Goal: Task Accomplishment & Management: Manage account settings

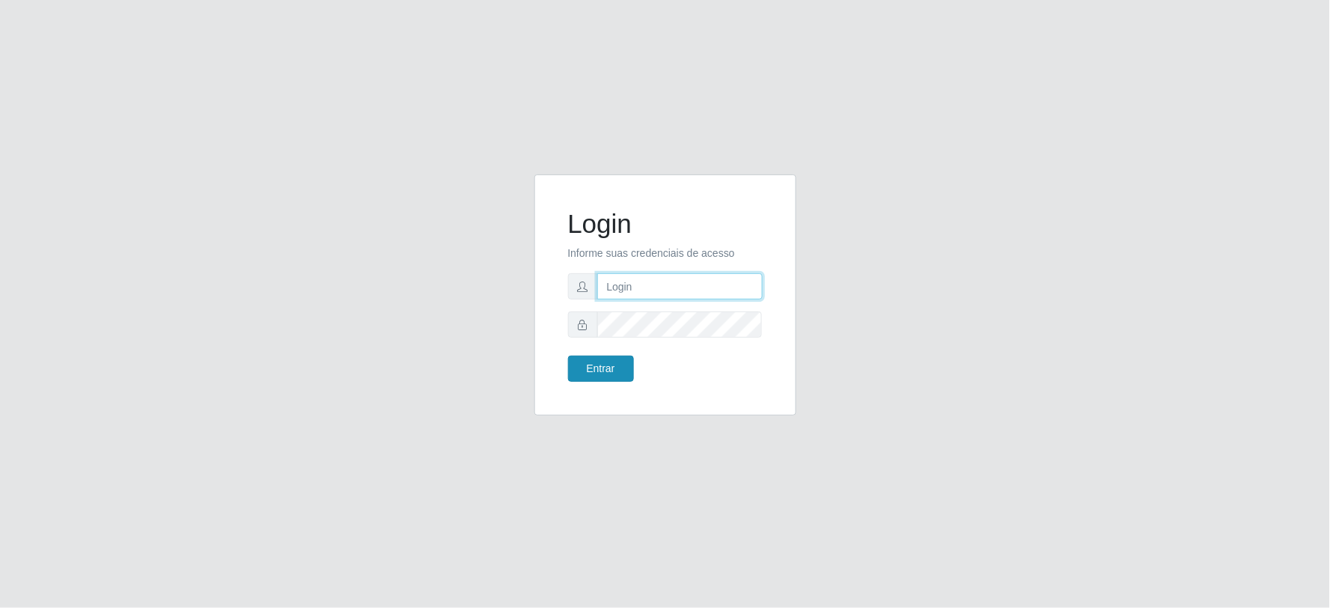
type input "[PERSON_NAME][EMAIL_ADDRESS][PERSON_NAME][DOMAIN_NAME]"
drag, startPoint x: 611, startPoint y: 362, endPoint x: 603, endPoint y: 361, distance: 7.5
click at [610, 364] on button "Entrar" at bounding box center [601, 368] width 66 height 26
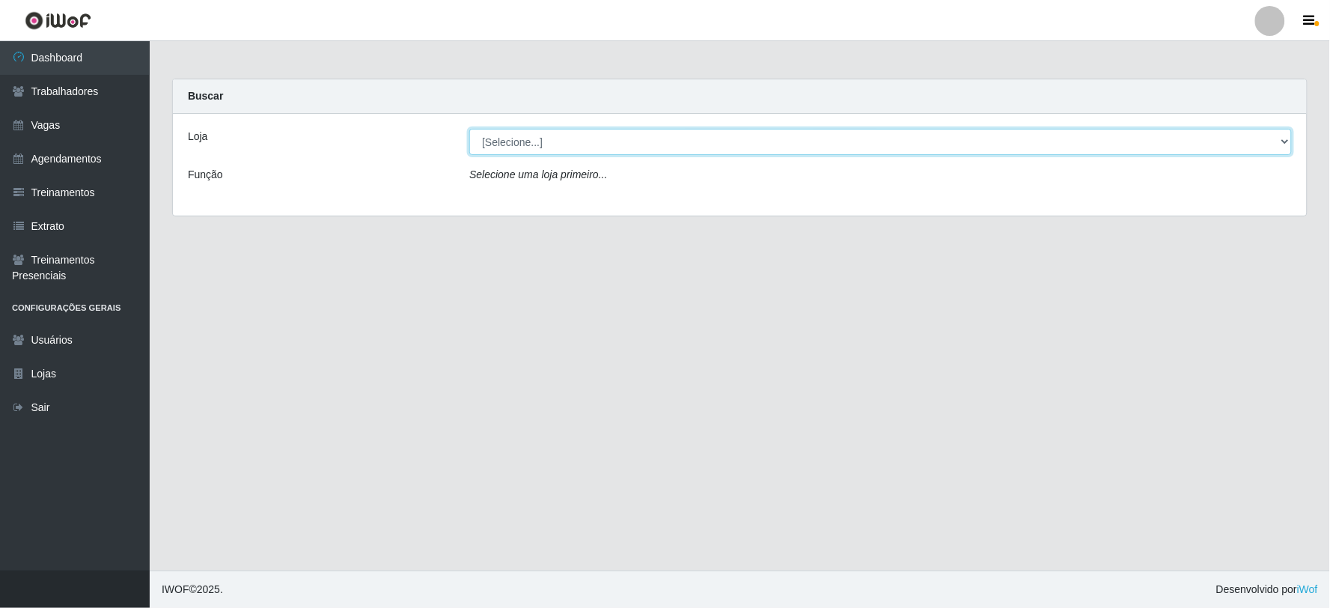
click at [561, 148] on select "[Selecione...] SuperFácil Atacado - Vale do Sol" at bounding box center [880, 142] width 822 height 26
select select "502"
click at [469, 129] on select "[Selecione...] SuperFácil Atacado - Vale do Sol" at bounding box center [880, 142] width 822 height 26
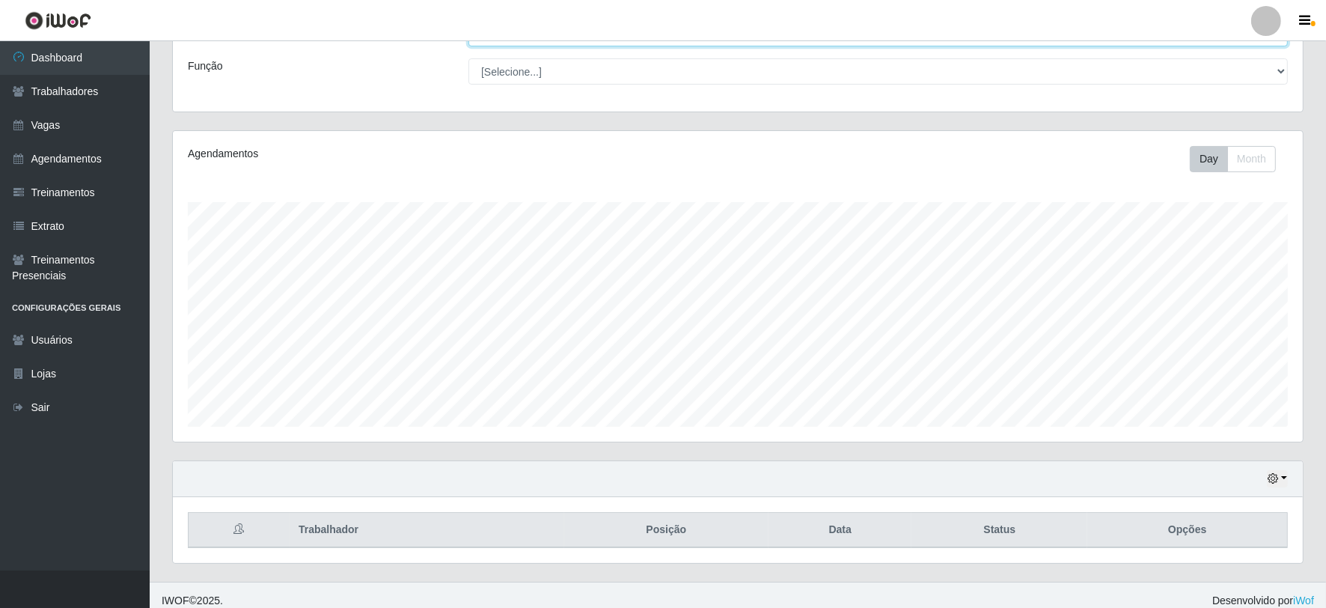
scroll to position [120, 0]
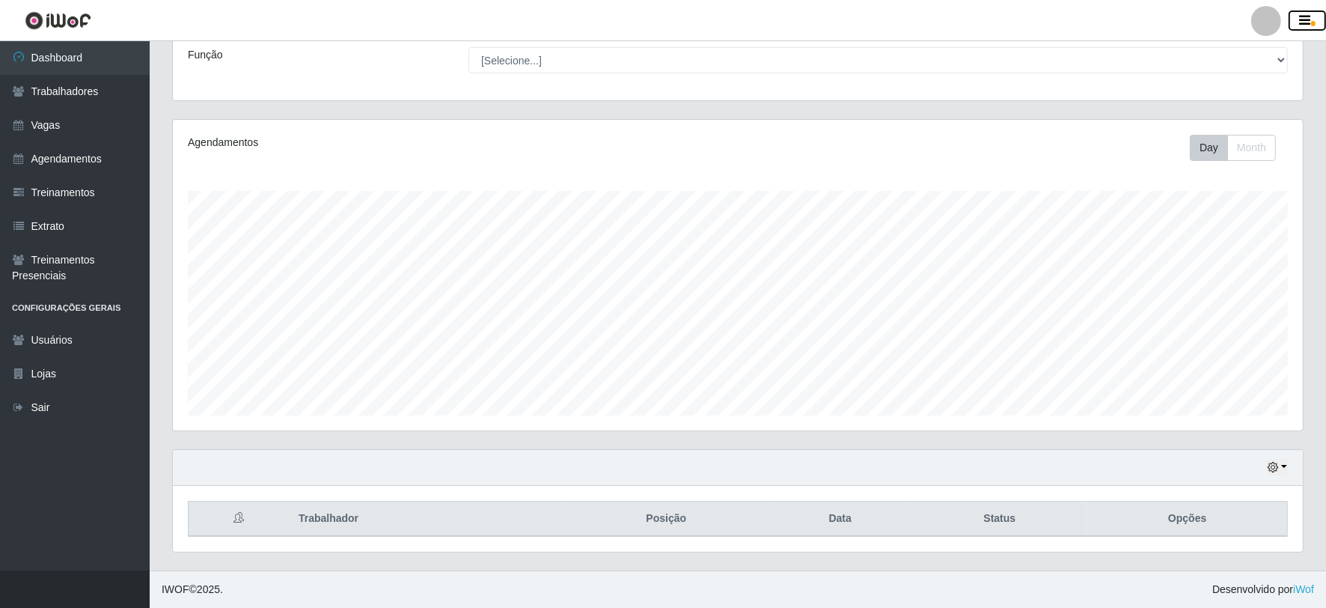
click at [1311, 11] on button "button" at bounding box center [1307, 20] width 37 height 21
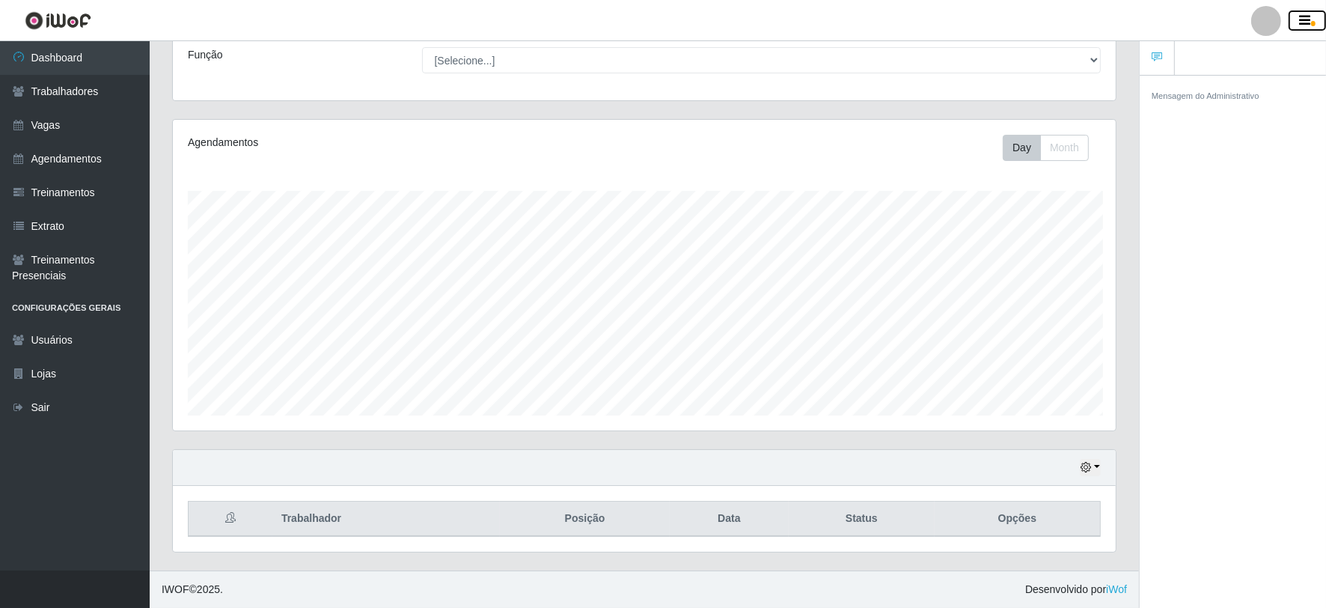
scroll to position [747993, 747360]
click at [54, 404] on link "Sair" at bounding box center [75, 408] width 150 height 34
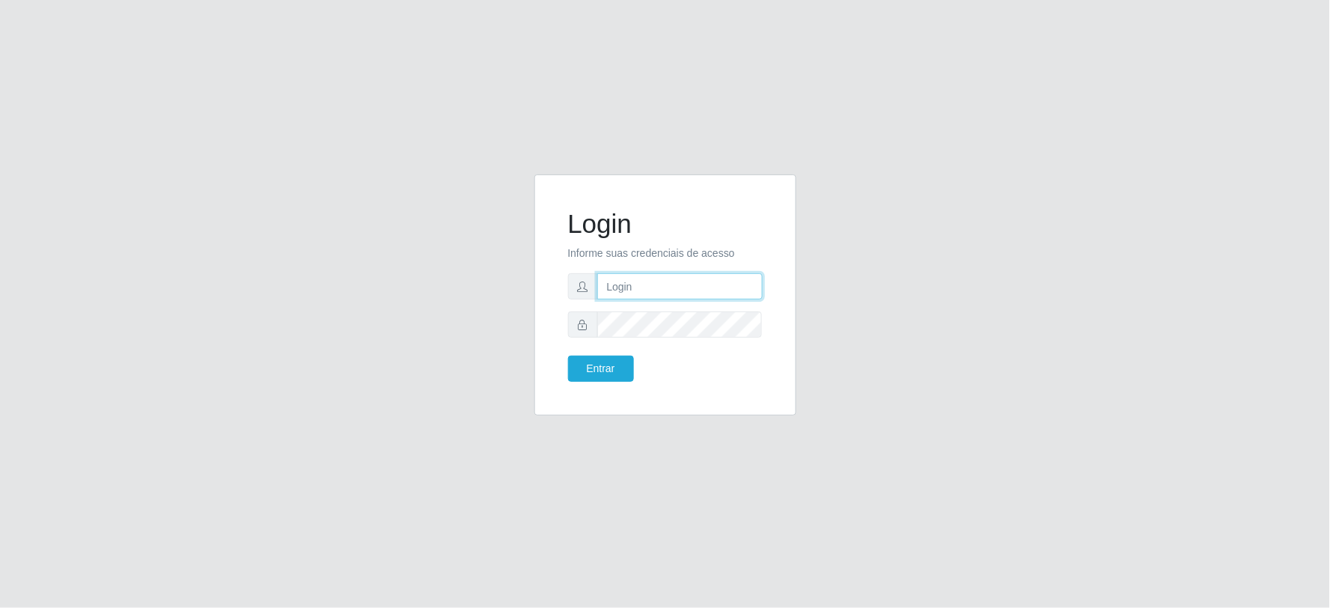
type input "[PERSON_NAME][EMAIL_ADDRESS][PERSON_NAME][DOMAIN_NAME]"
